Goal: Task Accomplishment & Management: Manage account settings

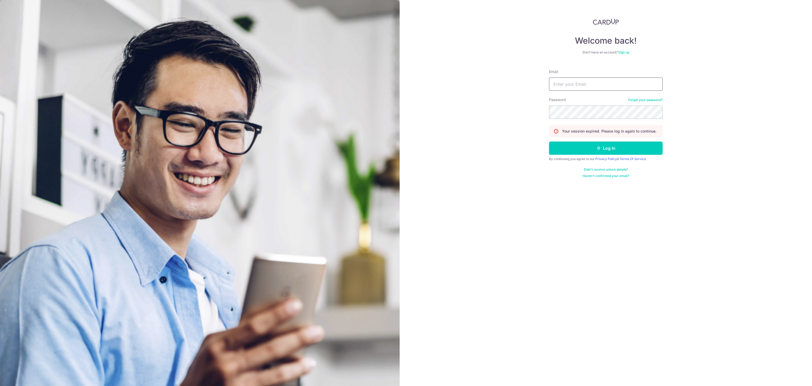
type input "[EMAIL_ADDRESS][DOMAIN_NAME]"
drag, startPoint x: 0, startPoint y: 0, endPoint x: 626, endPoint y: 152, distance: 644.3
click at [626, 152] on button "Log in" at bounding box center [606, 147] width 114 height 13
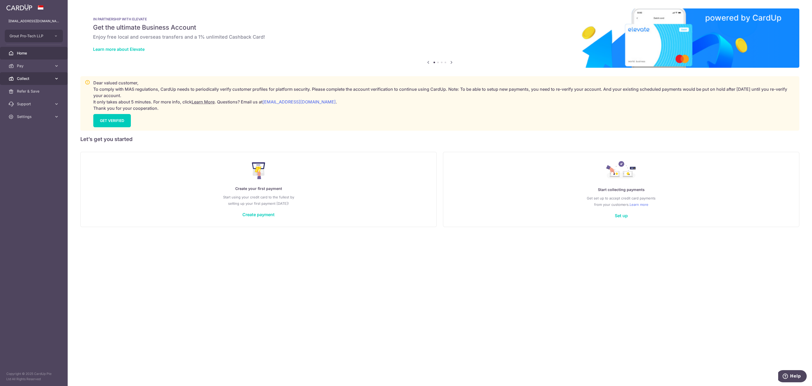
click at [29, 77] on span "Collect" at bounding box center [34, 78] width 35 height 5
click at [31, 94] on link "Dashboard" at bounding box center [34, 91] width 68 height 13
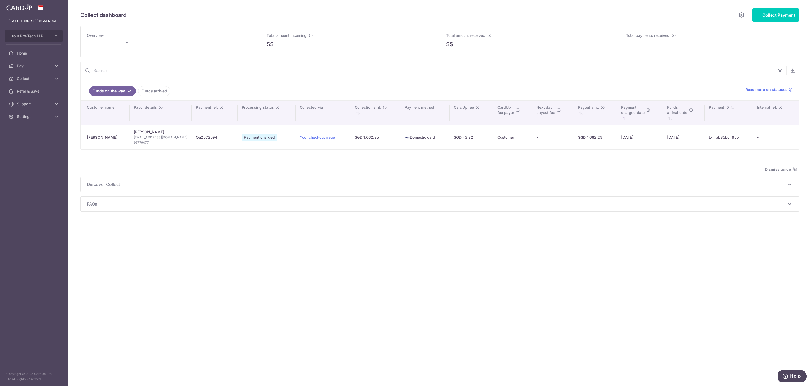
type input "[DATE]"
